Goal: Navigation & Orientation: Find specific page/section

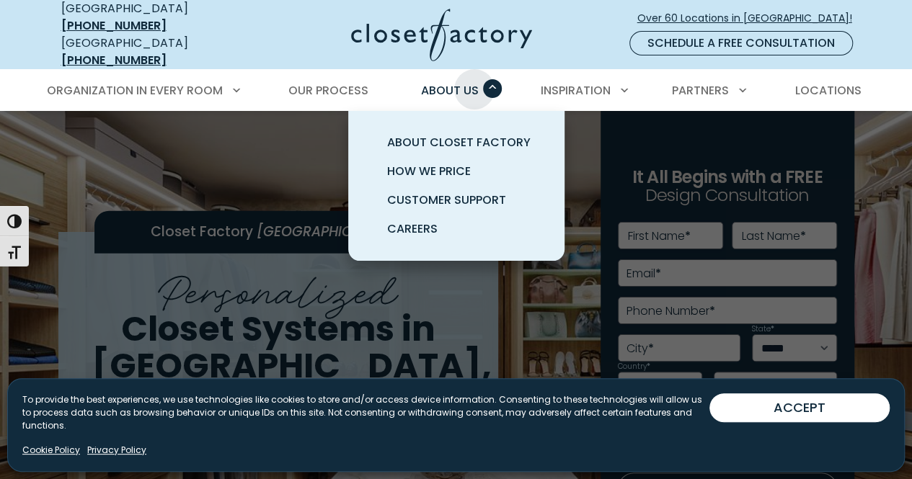
click at [474, 82] on span "About Us" at bounding box center [450, 90] width 58 height 17
click at [432, 82] on span "About Us" at bounding box center [450, 90] width 58 height 17
click at [425, 134] on span "About Closet Factory" at bounding box center [458, 142] width 143 height 17
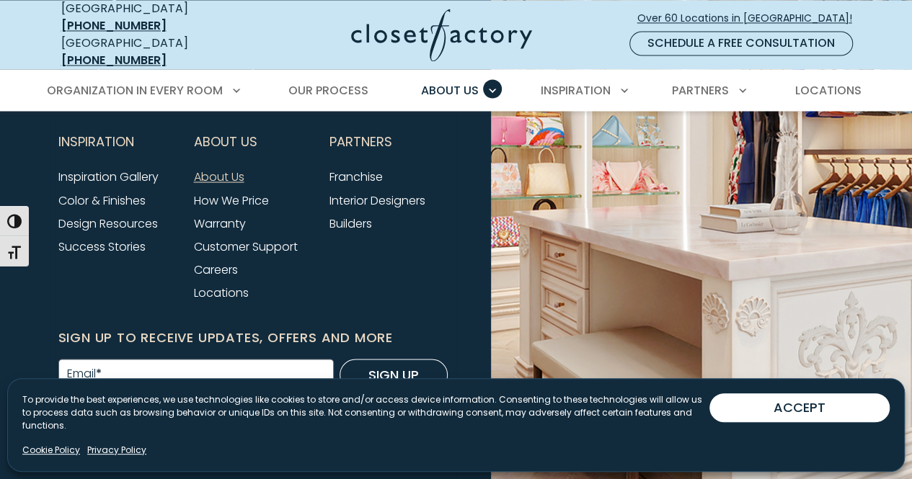
scroll to position [3974, 0]
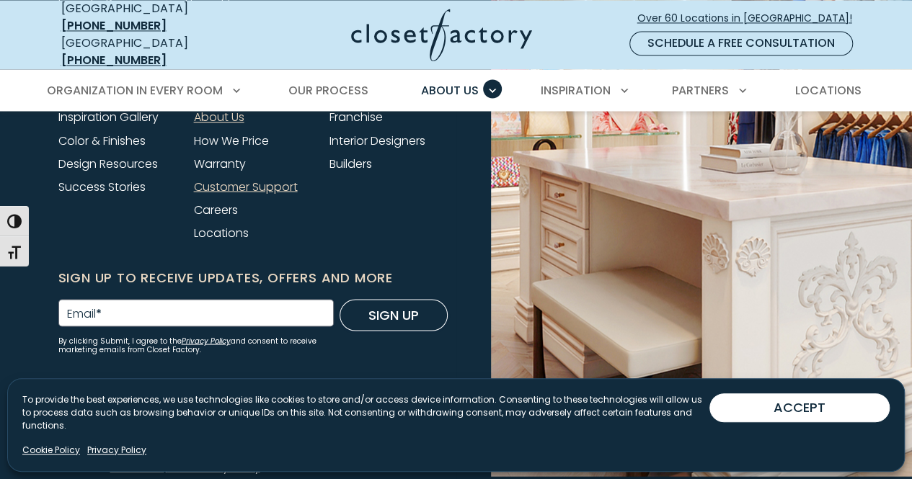
click at [242, 179] on link "Customer Support" at bounding box center [246, 186] width 104 height 17
